Goal: Information Seeking & Learning: Learn about a topic

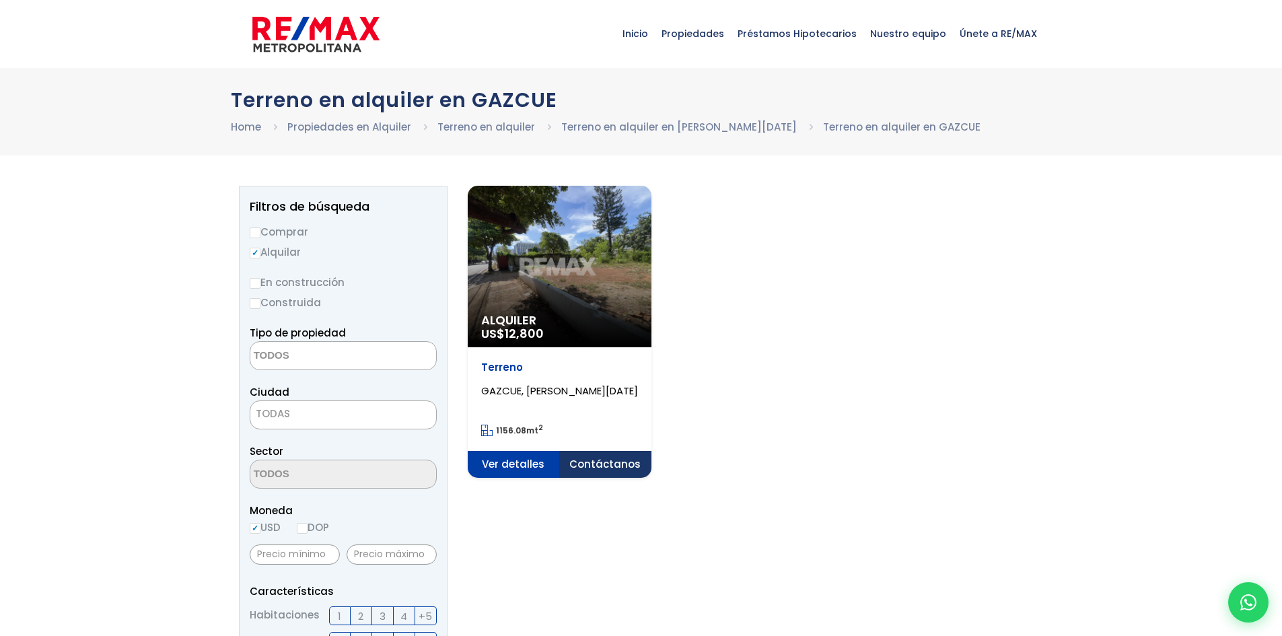
select select
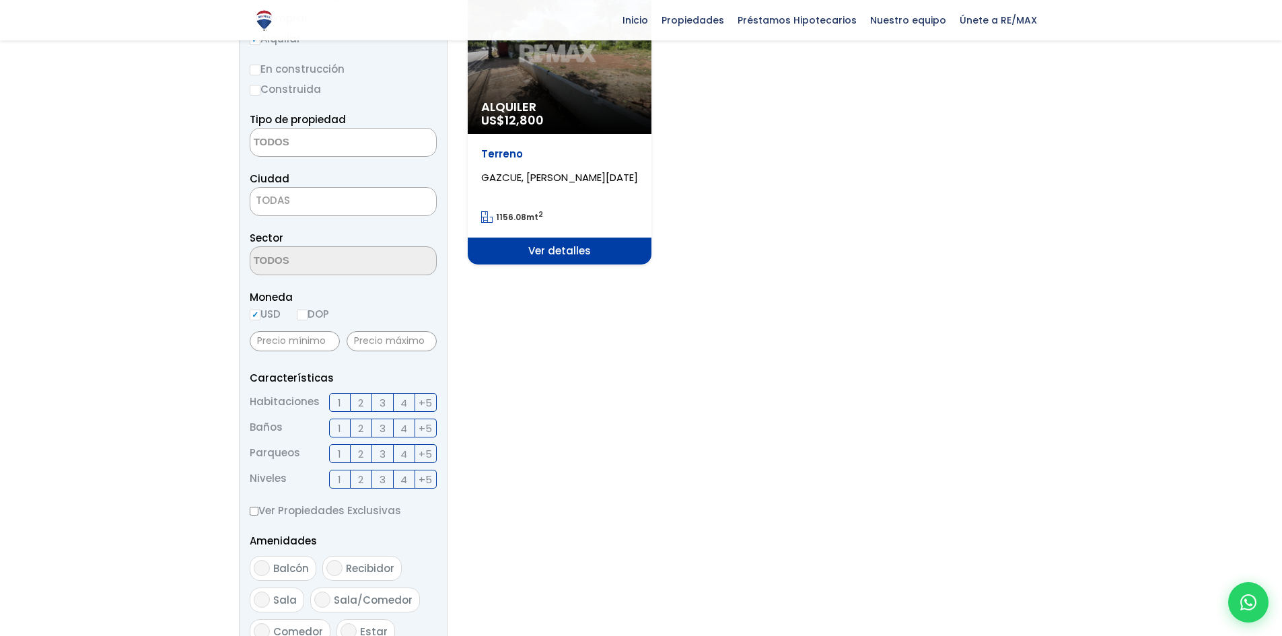
scroll to position [135, 0]
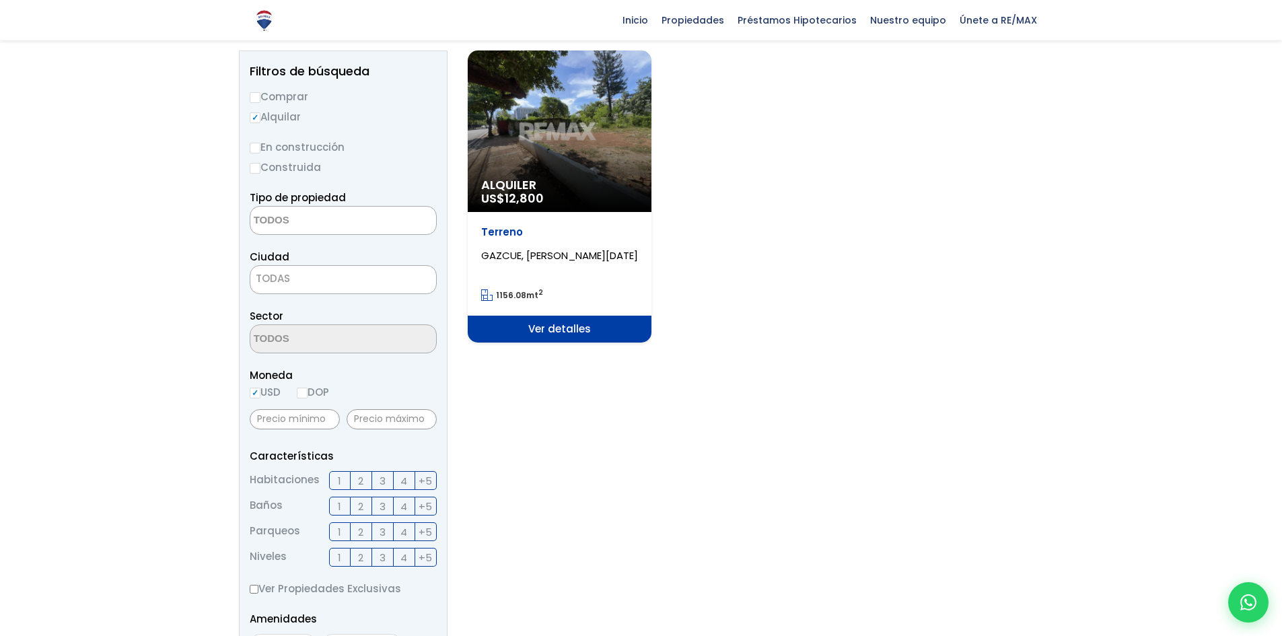
click at [552, 168] on div "Alquiler US$ 12,800" at bounding box center [560, 130] width 184 height 161
click at [554, 153] on div "Alquiler US$ 12,800" at bounding box center [560, 130] width 184 height 161
click at [564, 340] on span "Ver detalles" at bounding box center [560, 329] width 184 height 27
click at [560, 324] on span "Ver detalles" at bounding box center [560, 329] width 184 height 27
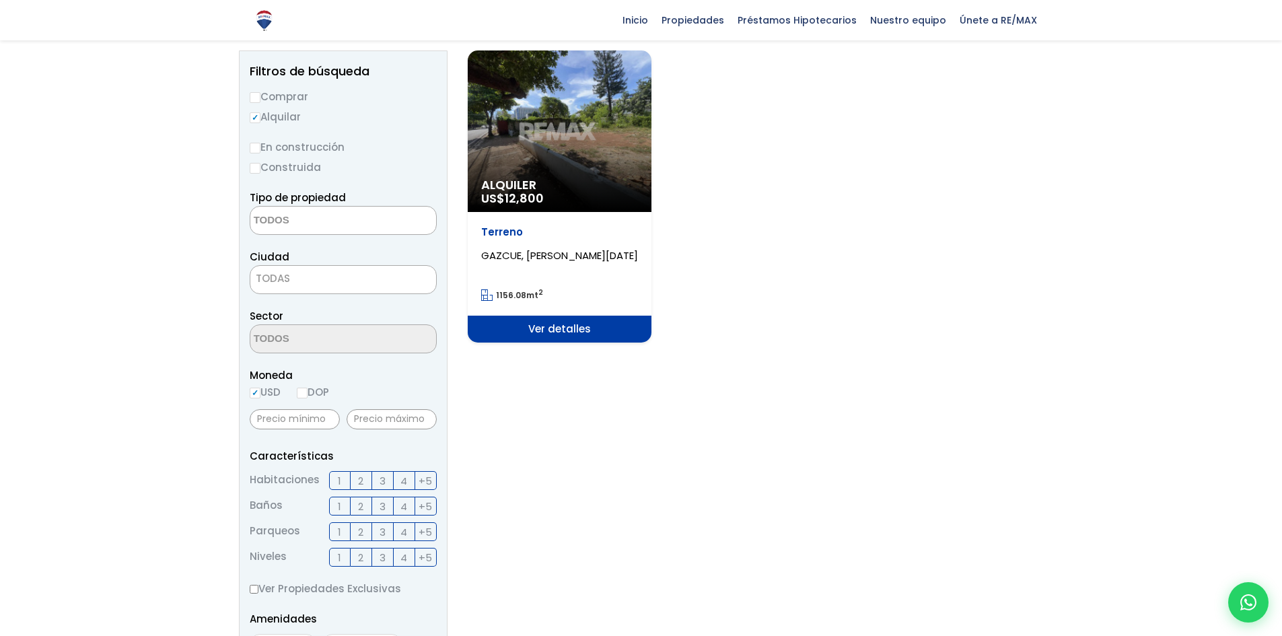
click at [560, 327] on span "Ver detalles" at bounding box center [560, 329] width 184 height 27
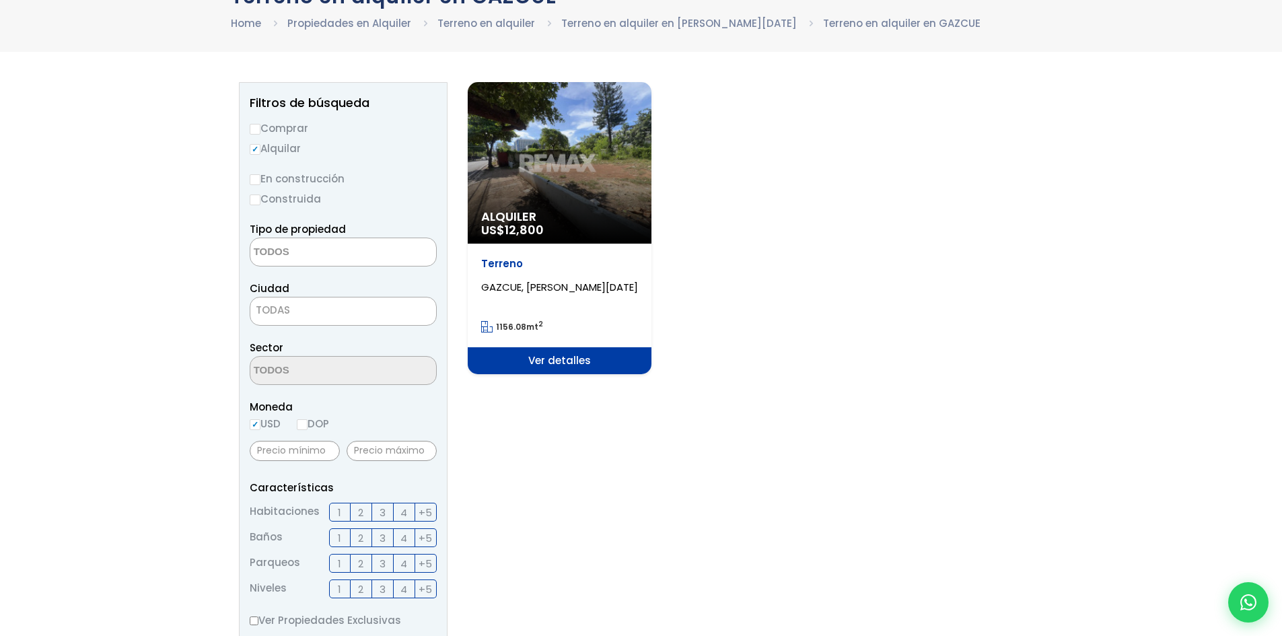
scroll to position [202, 0]
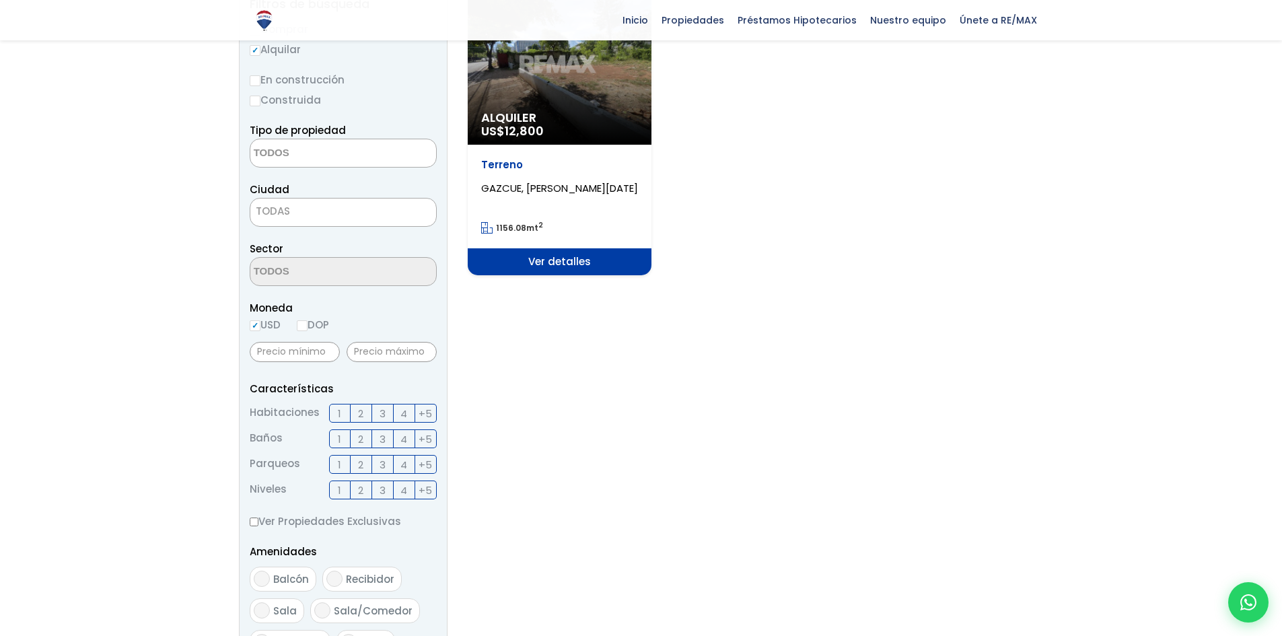
click at [544, 262] on span "Ver detalles" at bounding box center [560, 261] width 184 height 27
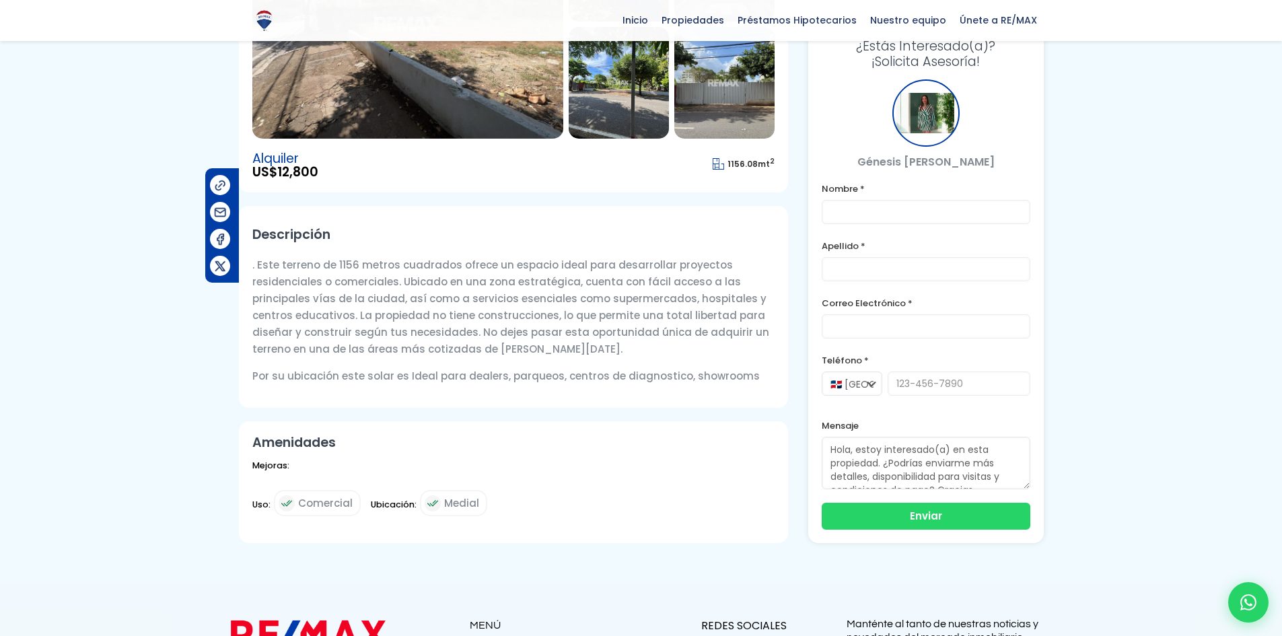
scroll to position [202, 0]
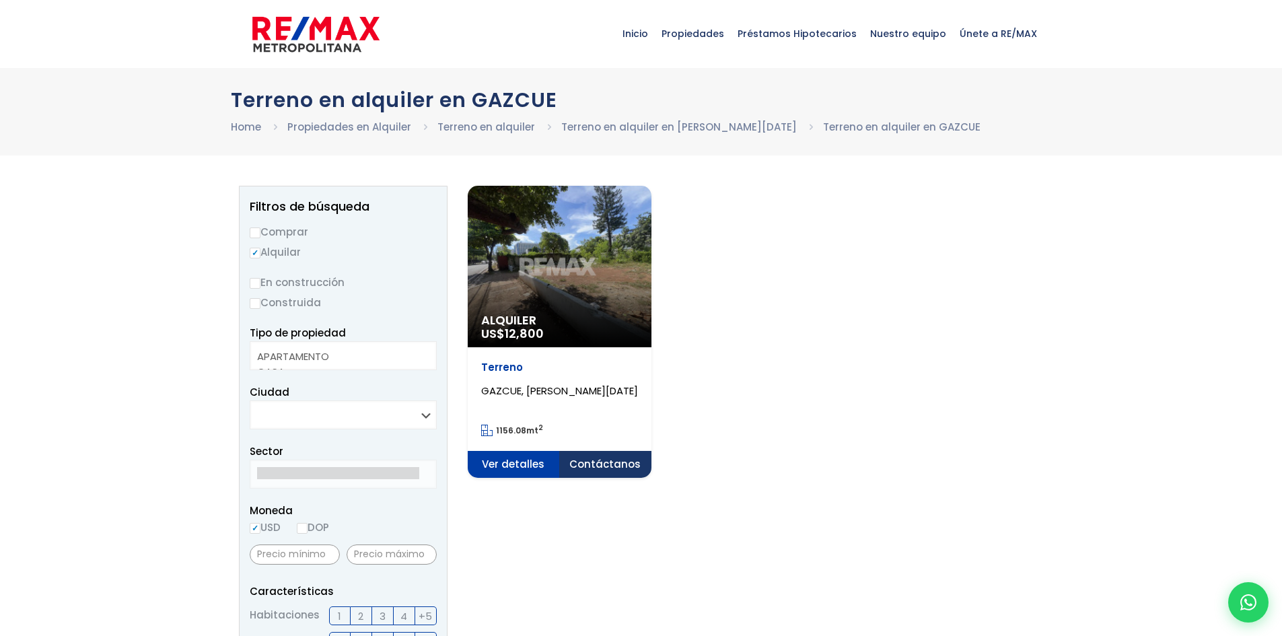
select select
